Goal: Information Seeking & Learning: Learn about a topic

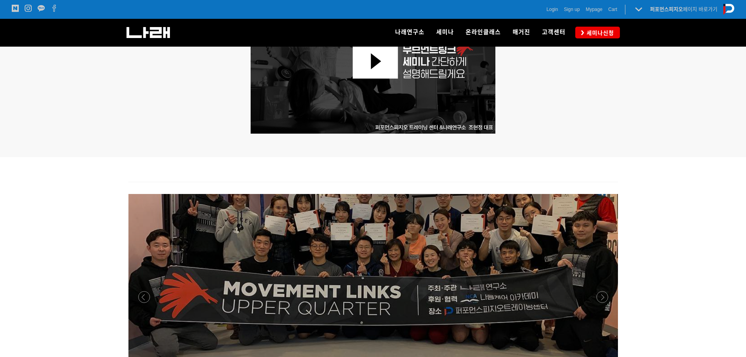
scroll to position [443, 0]
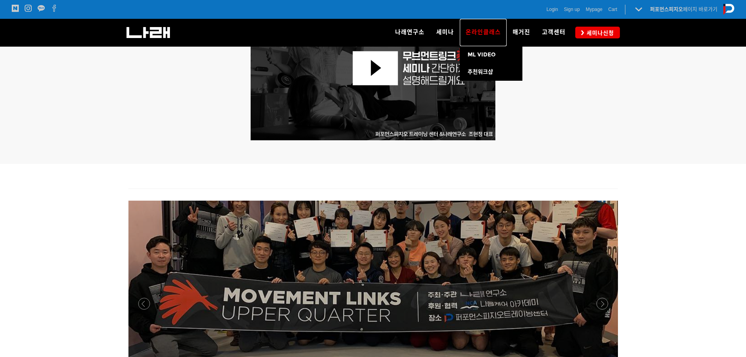
click at [485, 32] on span "온라인클래스" at bounding box center [483, 32] width 35 height 7
click at [495, 51] on link "ML VIDEO" at bounding box center [491, 54] width 63 height 17
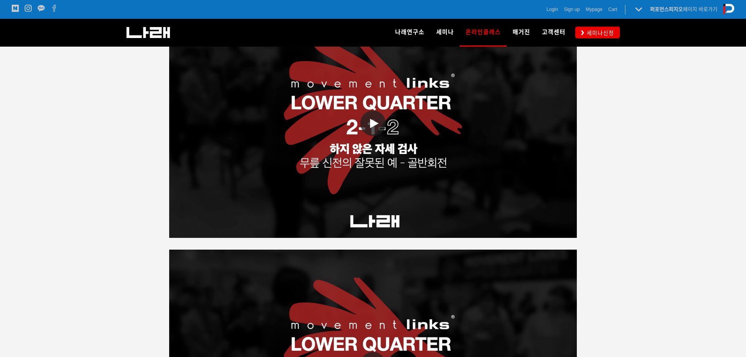
scroll to position [1292, 0]
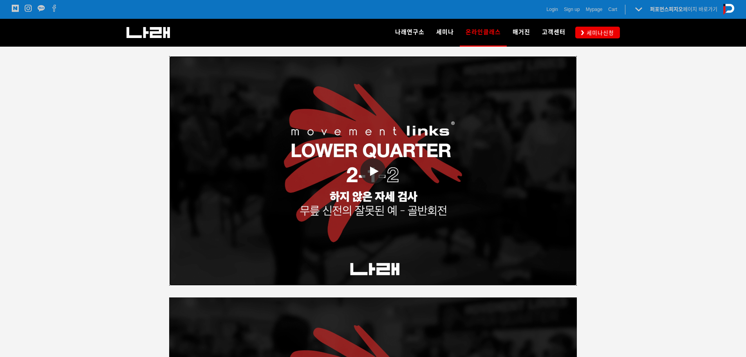
click at [385, 202] on link "동영상 재생" at bounding box center [373, 170] width 408 height 229
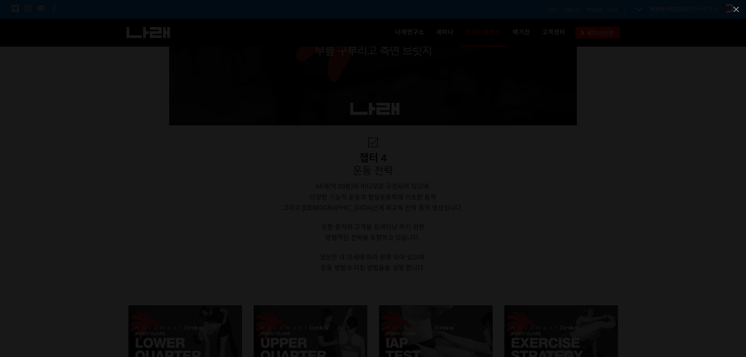
scroll to position [2115, 0]
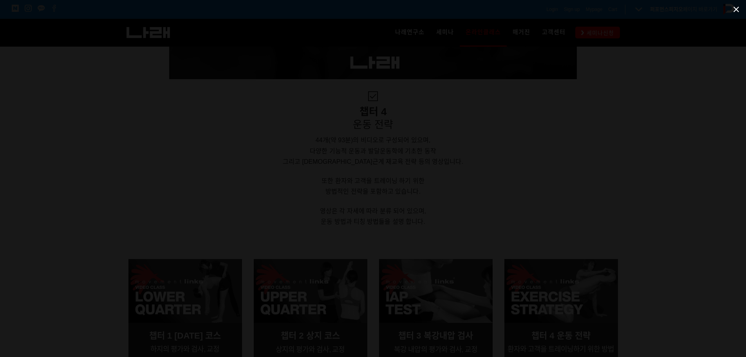
drag, startPoint x: 734, startPoint y: 9, endPoint x: 734, endPoint y: 15, distance: 5.9
click at [734, 9] on span at bounding box center [736, 9] width 20 height 18
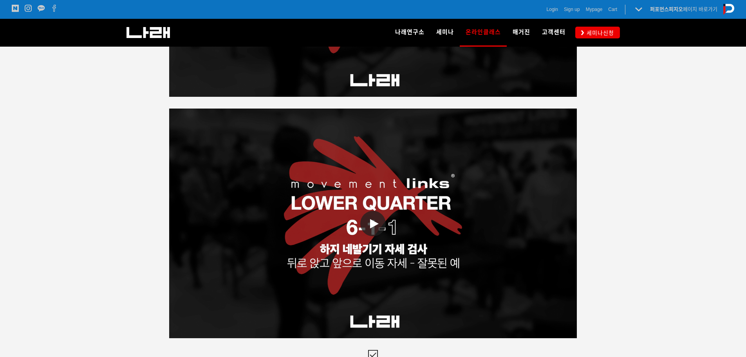
scroll to position [1566, 0]
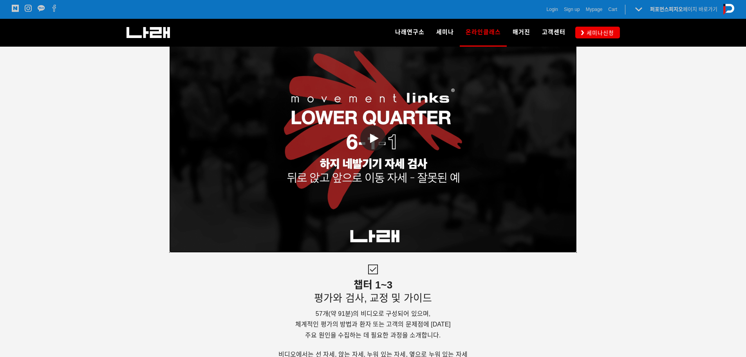
click at [373, 127] on span at bounding box center [372, 137] width 25 height 25
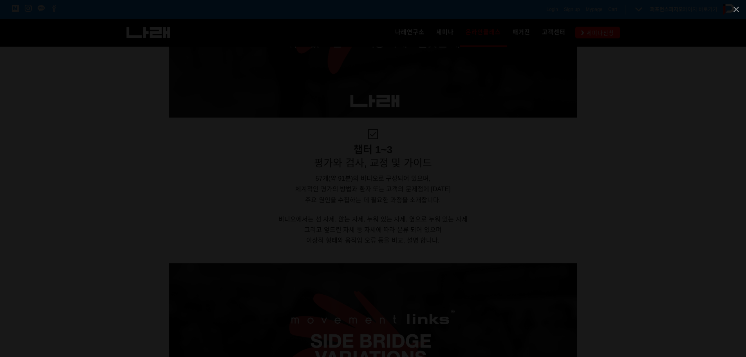
scroll to position [1723, 0]
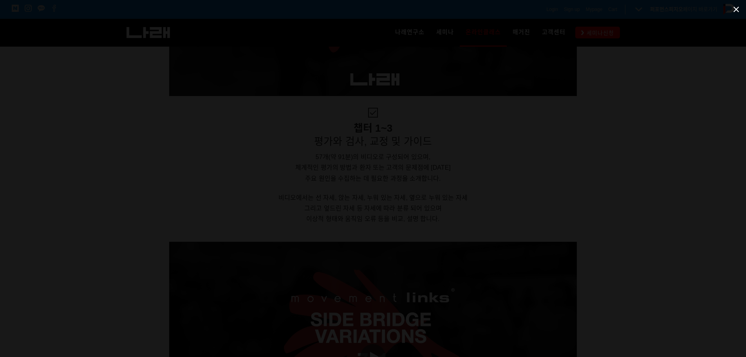
click at [739, 6] on span at bounding box center [736, 9] width 20 height 18
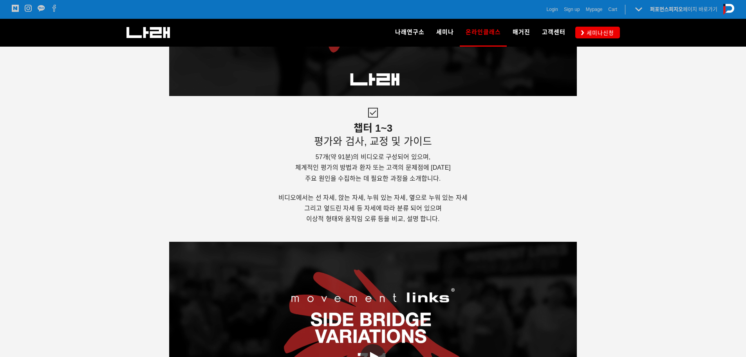
scroll to position [1880, 0]
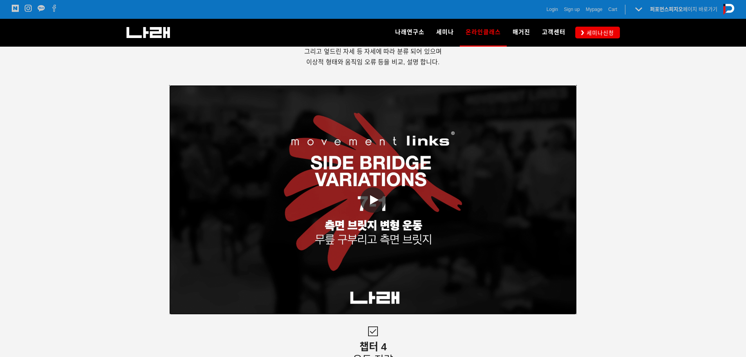
click at [376, 207] on span at bounding box center [372, 199] width 25 height 25
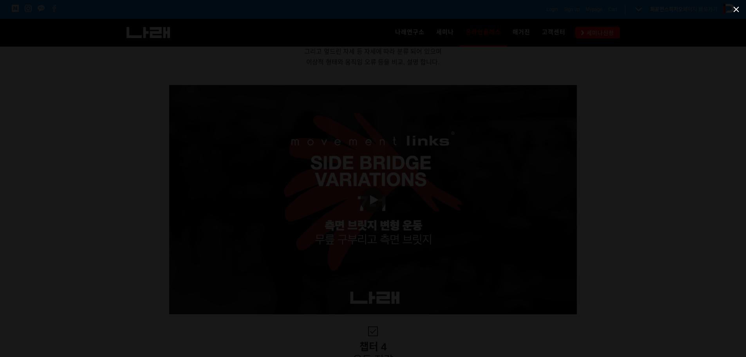
click at [743, 7] on span at bounding box center [736, 9] width 20 height 18
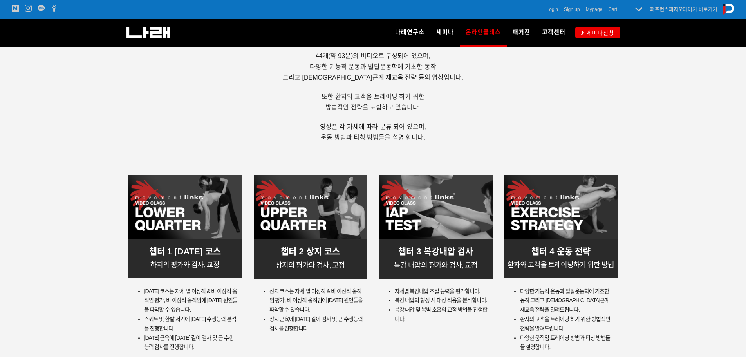
scroll to position [2271, 0]
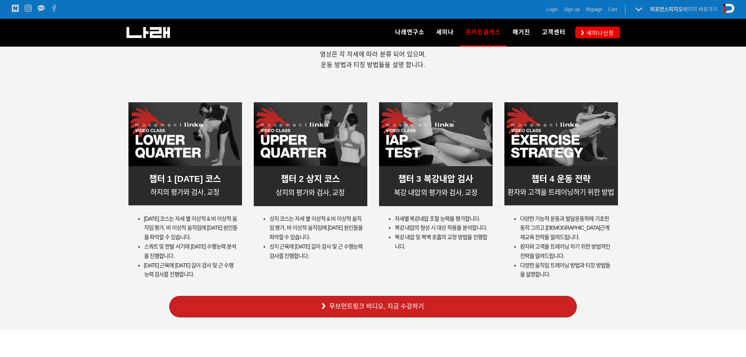
click at [471, 180] on span "챕터 3 복강내압 검사" at bounding box center [435, 179] width 75 height 10
click at [444, 236] on span "복강 내압 및 복벽 호흡의 교정 방법을 진행합니다." at bounding box center [441, 242] width 92 height 16
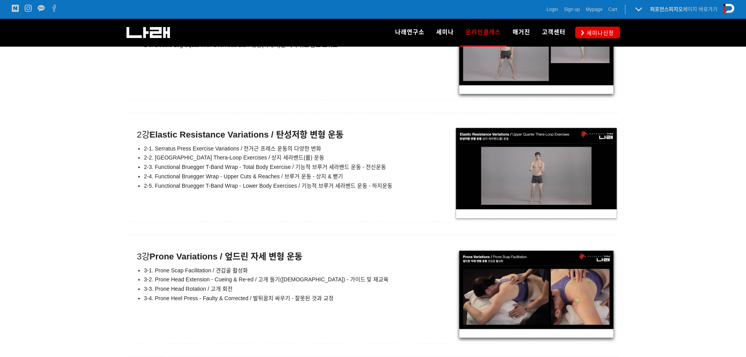
scroll to position [4621, 0]
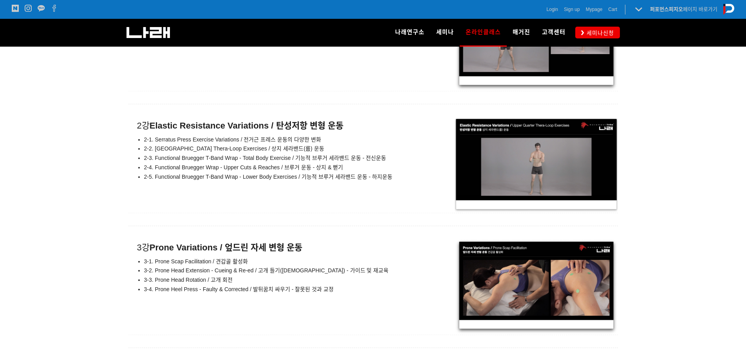
click at [552, 179] on img at bounding box center [536, 165] width 166 height 96
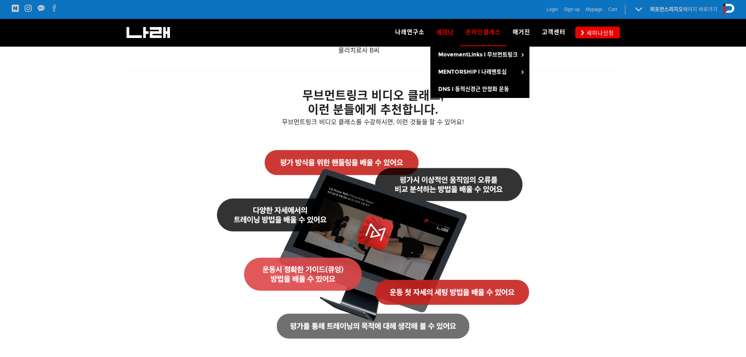
scroll to position [822, 0]
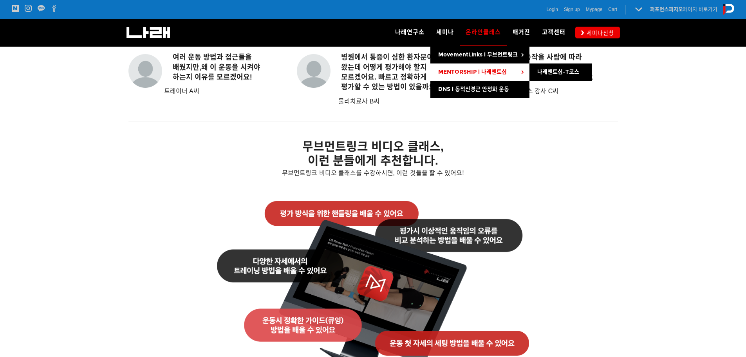
click at [453, 76] on link "MENTORSHIP l 나래멘토십" at bounding box center [479, 71] width 99 height 17
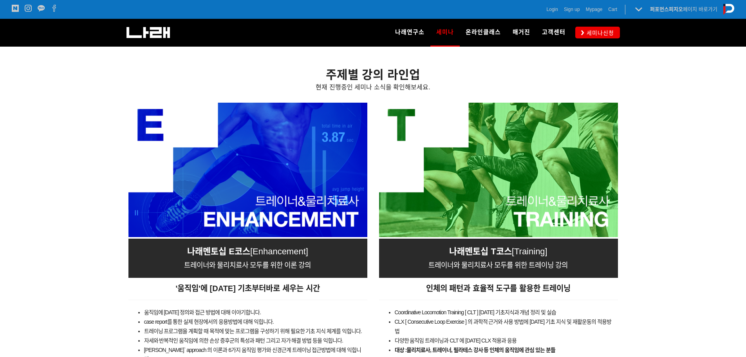
scroll to position [1312, 0]
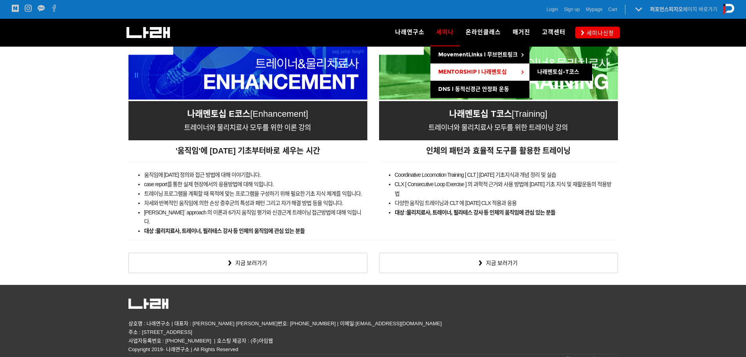
click at [445, 76] on link "MENTORSHIP l 나래멘토십" at bounding box center [479, 71] width 99 height 17
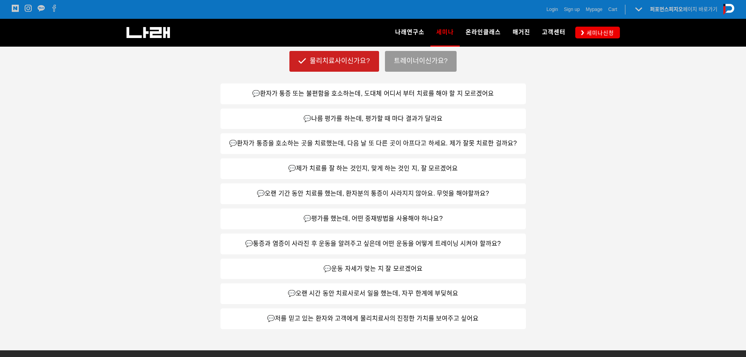
scroll to position [666, 0]
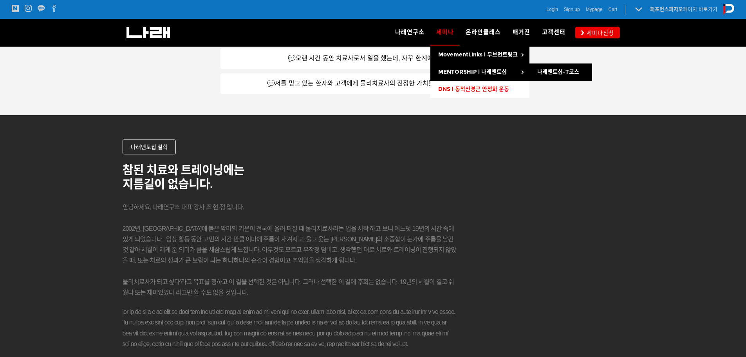
click at [458, 92] on span "DNS l 동적신경근 안정화 운동" at bounding box center [473, 89] width 71 height 7
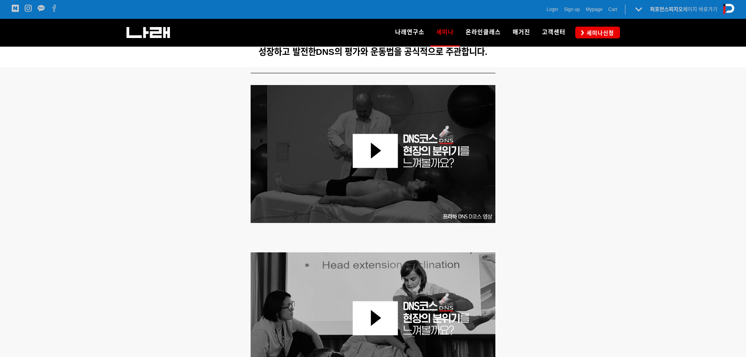
scroll to position [392, 0]
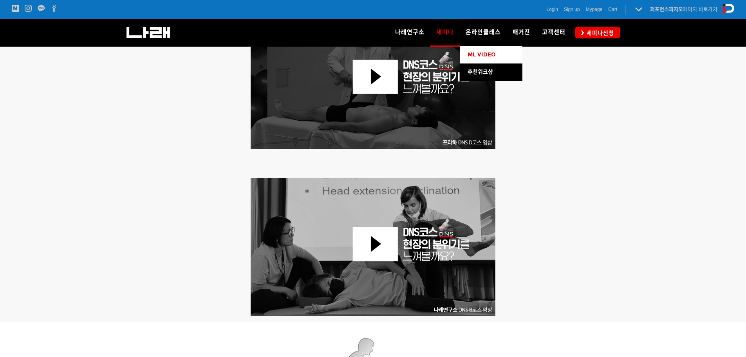
click at [492, 55] on span "ML VIDEO" at bounding box center [482, 54] width 28 height 7
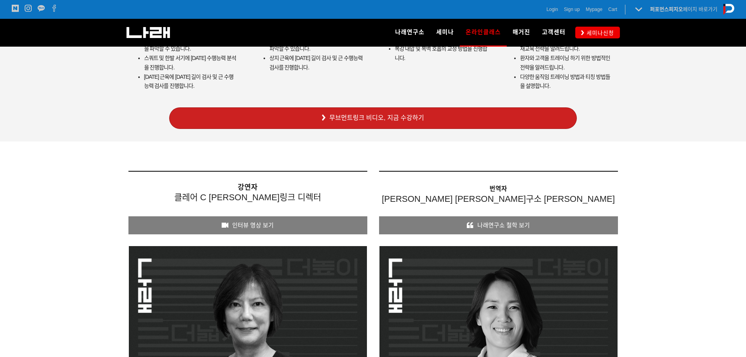
scroll to position [2506, 0]
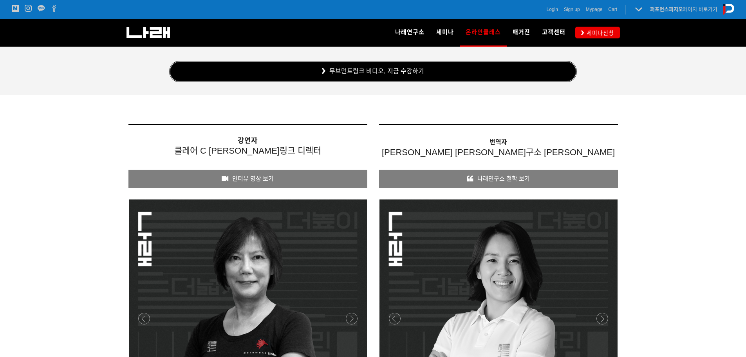
click at [344, 74] on link "무브먼트링크 비디오, 지금 수강하기" at bounding box center [373, 72] width 408 height 22
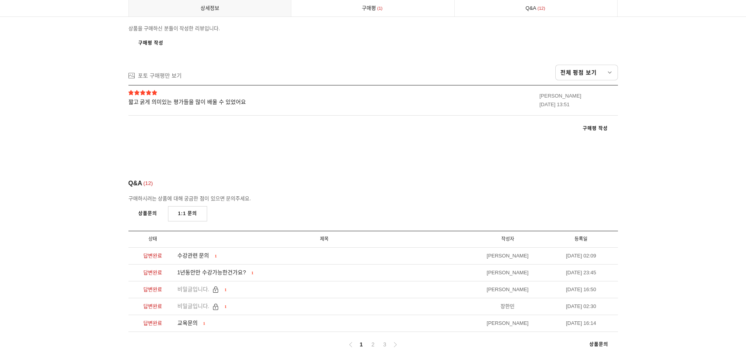
scroll to position [6111, 0]
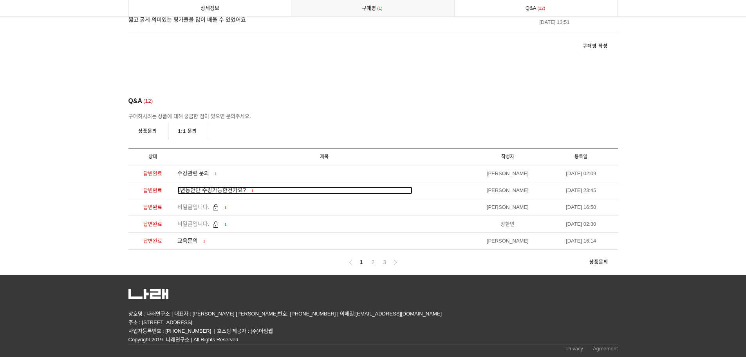
click at [231, 191] on span "1년동안만 수강가능한건가요?" at bounding box center [211, 190] width 69 height 6
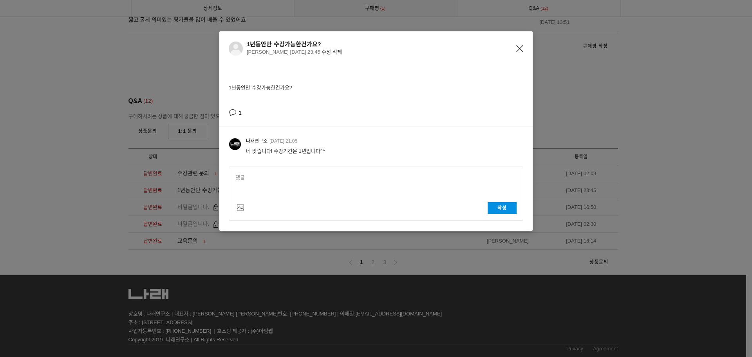
click at [518, 45] on icon "Close" at bounding box center [519, 48] width 7 height 7
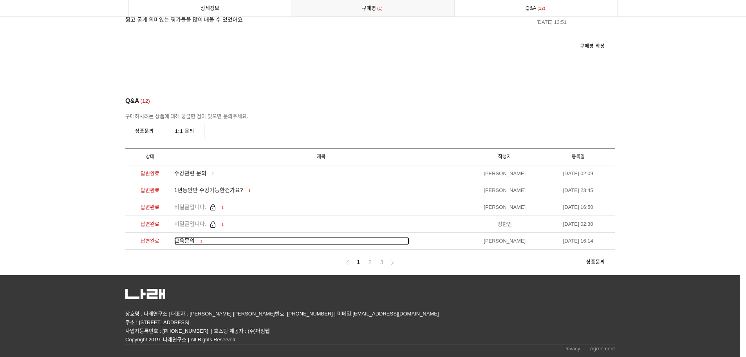
click at [194, 241] on span "교육문의" at bounding box center [184, 240] width 20 height 6
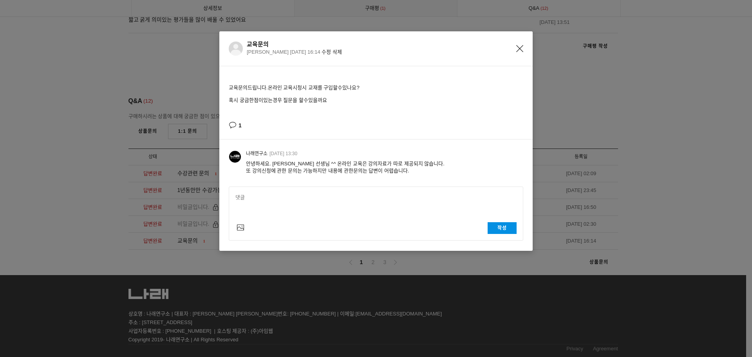
click at [525, 51] on div "교육문의 [PERSON_NAME] [DATE] 16:14 수정 삭제" at bounding box center [375, 48] width 313 height 35
click at [520, 47] on icon "Close" at bounding box center [519, 48] width 7 height 7
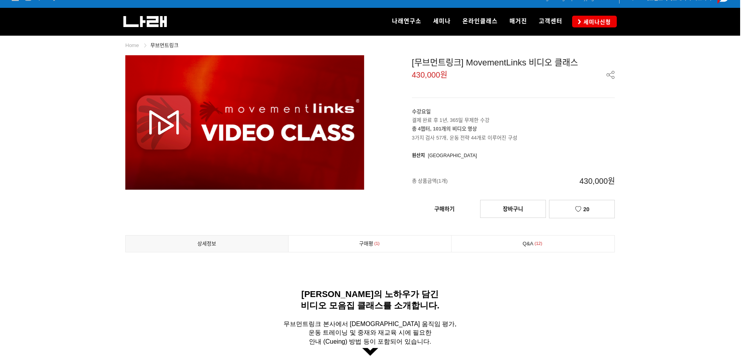
scroll to position [3, 0]
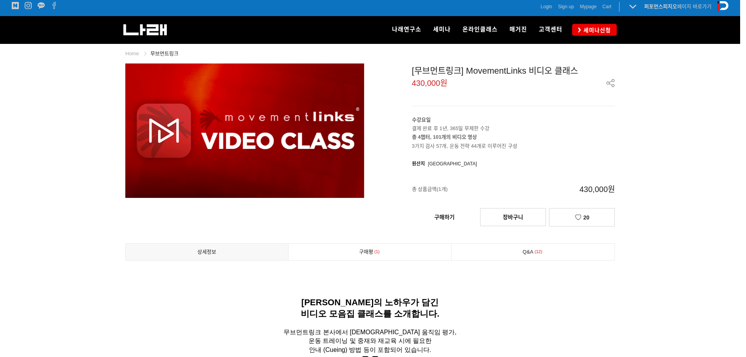
click at [544, 247] on link "Q&A 12" at bounding box center [532, 252] width 163 height 16
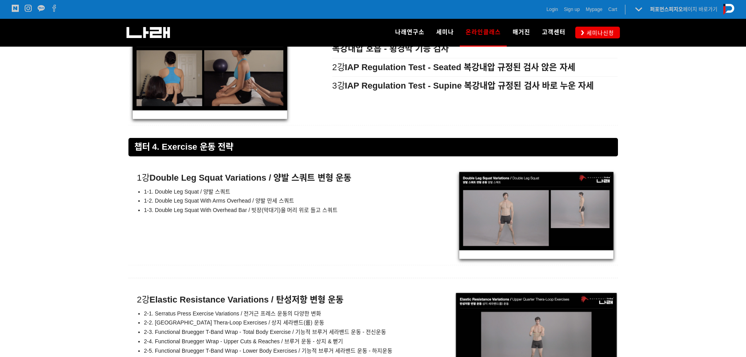
scroll to position [4464, 0]
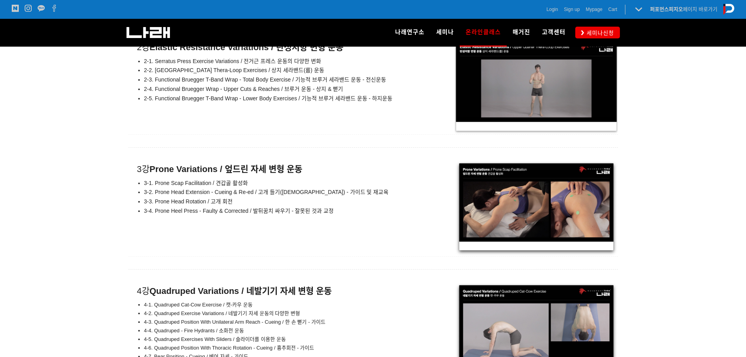
drag, startPoint x: 307, startPoint y: 204, endPoint x: 169, endPoint y: 231, distance: 141.0
click at [159, 231] on div "3강 Prone Variations / 엎드린 자세 변형 운동 3-1. Prone Scap Facilitation / 견갑골 활성화 3-2. …" at bounding box center [372, 208] width 489 height 96
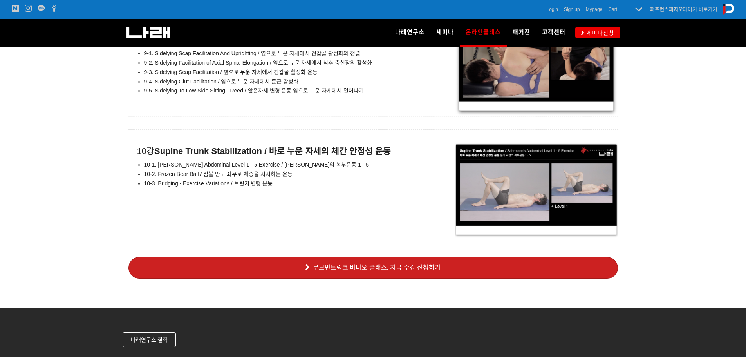
scroll to position [5639, 0]
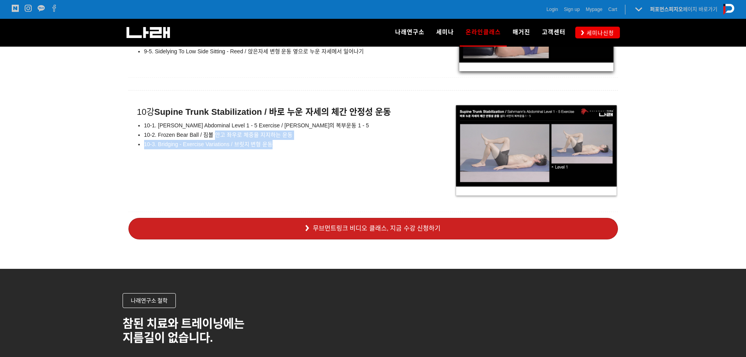
drag, startPoint x: 217, startPoint y: 137, endPoint x: 356, endPoint y: 168, distance: 143.3
click at [356, 168] on div "10강 Supine Trunk Stabilization / 바로 누운 자세의 체간 안정성 운동 10-1. Sahrmann’s Abdominal…" at bounding box center [372, 151] width 489 height 96
click at [371, 163] on div "10강 Supine Trunk Stabilization / 바로 누운 자세의 체간 안정성 운동 10-1. Sahrmann’s Abdominal…" at bounding box center [372, 151] width 489 height 96
